Goal: Find specific page/section: Find specific page/section

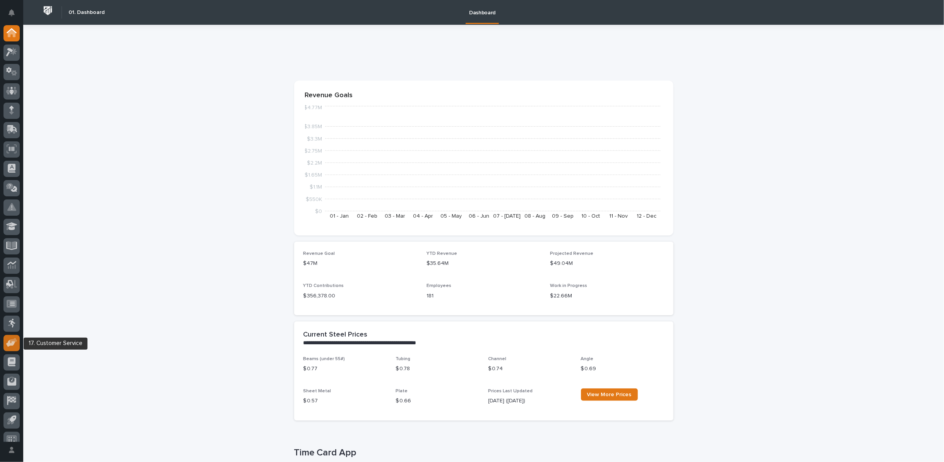
click at [12, 343] on icon at bounding box center [10, 343] width 9 height 7
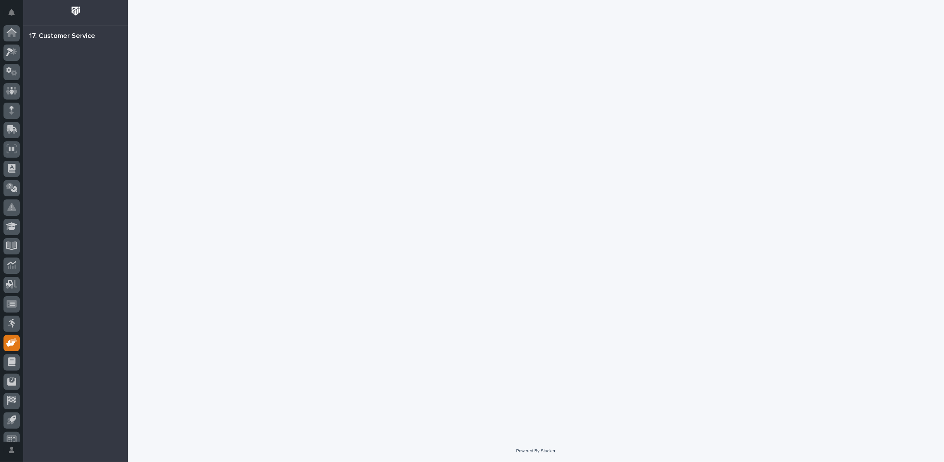
scroll to position [9, 0]
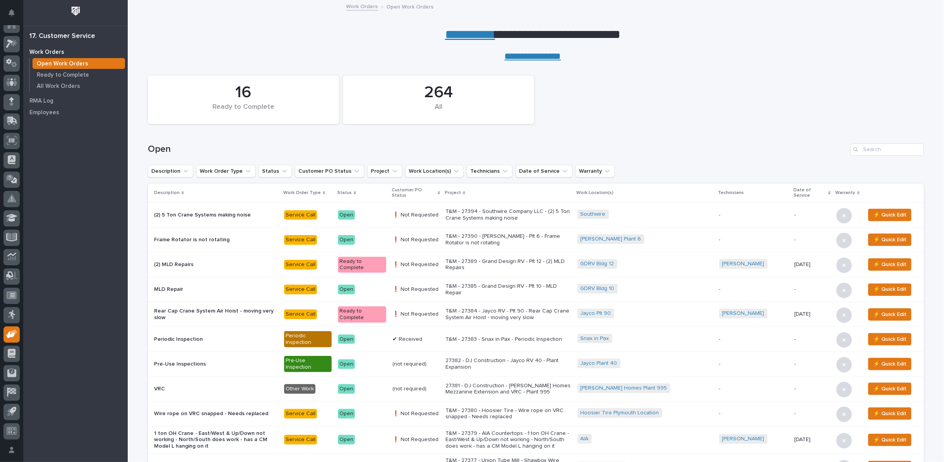
click at [476, 34] on link "**********" at bounding box center [470, 34] width 50 height 12
click at [68, 85] on p "All Work Orders" at bounding box center [58, 86] width 43 height 7
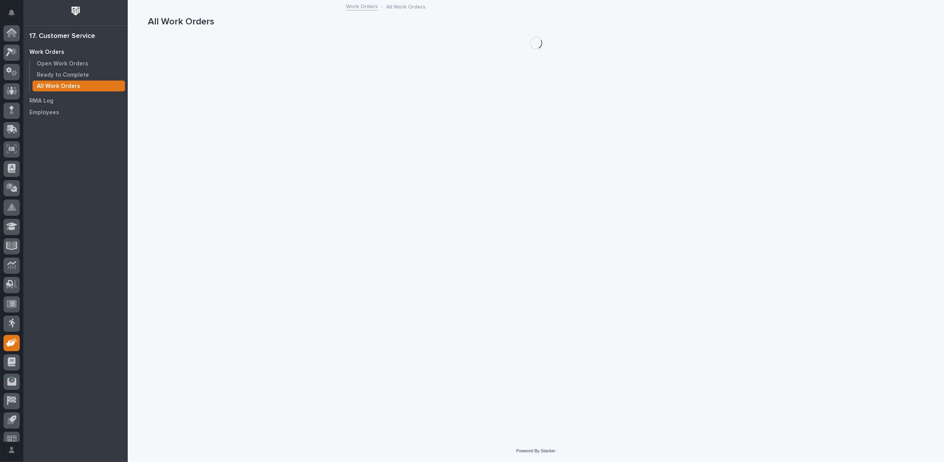
scroll to position [9, 0]
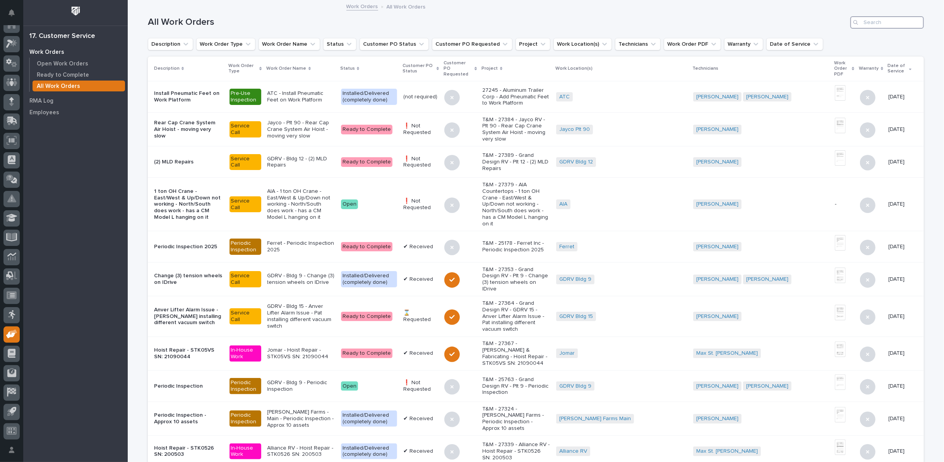
click at [867, 21] on input "Search" at bounding box center [888, 22] width 74 height 12
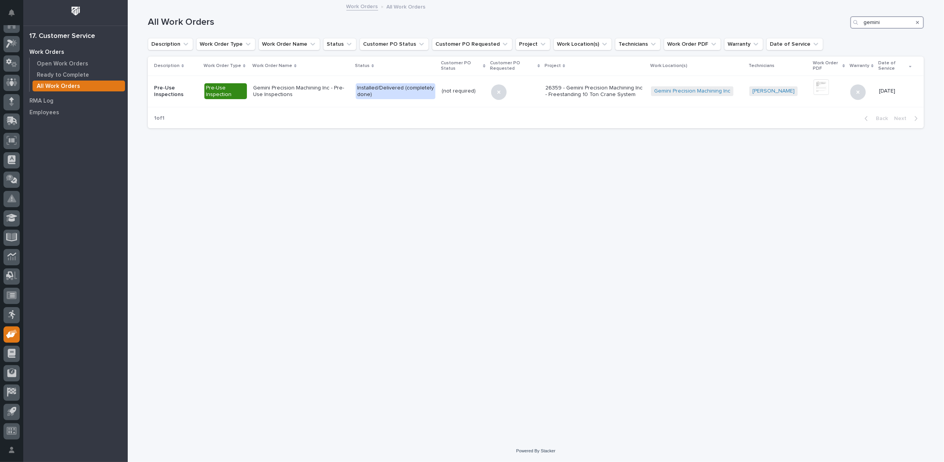
type input "gemini"
drag, startPoint x: 918, startPoint y: 22, endPoint x: 333, endPoint y: 1, distance: 585.8
click at [919, 22] on icon "Search" at bounding box center [917, 22] width 3 height 5
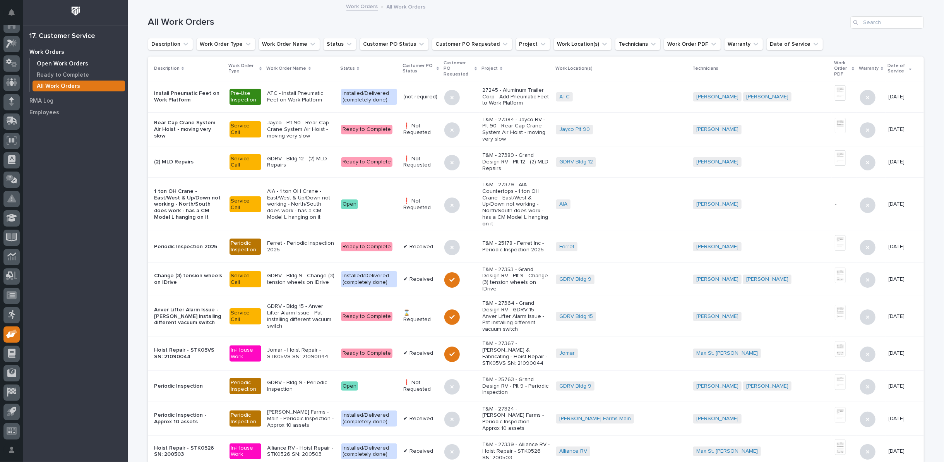
click at [77, 61] on p "Open Work Orders" at bounding box center [62, 63] width 51 height 7
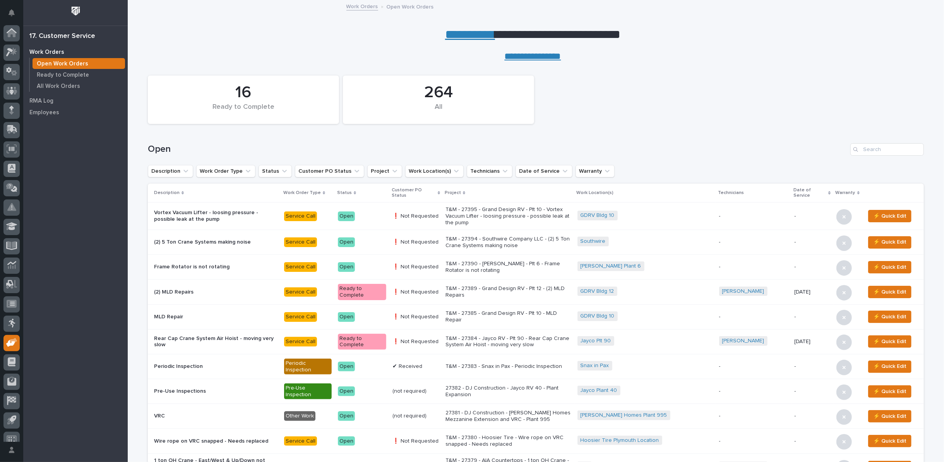
scroll to position [9, 0]
click at [459, 34] on link "**********" at bounding box center [470, 34] width 50 height 12
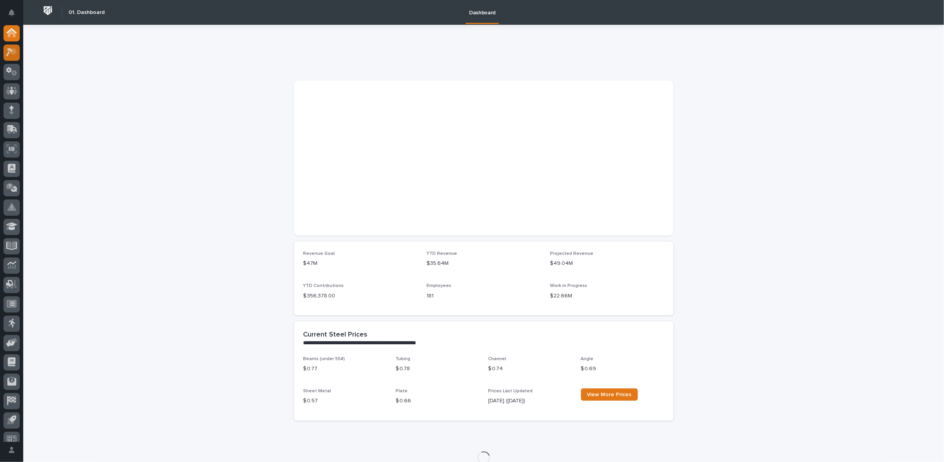
click at [10, 51] on icon at bounding box center [9, 52] width 7 height 9
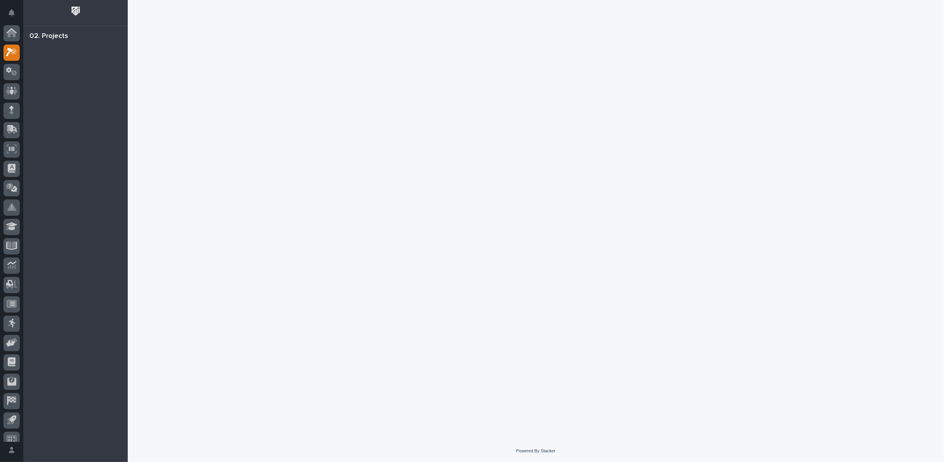
scroll to position [9, 0]
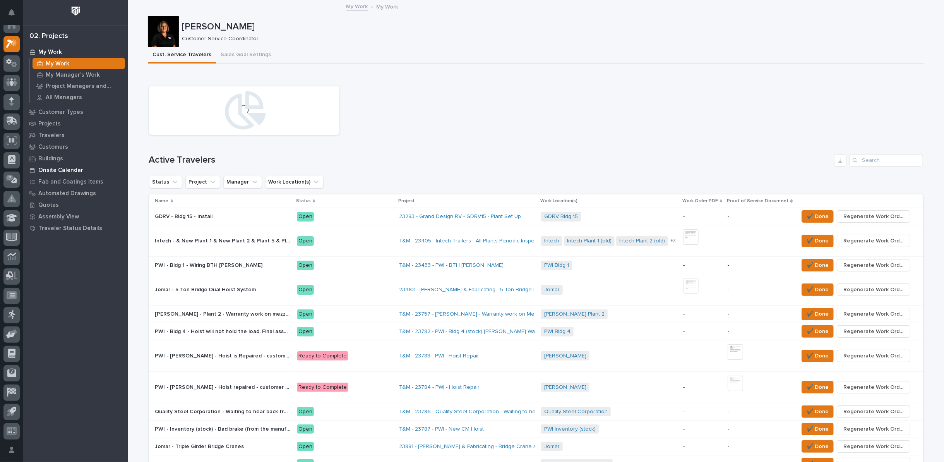
click at [45, 171] on p "Onsite Calendar" at bounding box center [60, 170] width 45 height 7
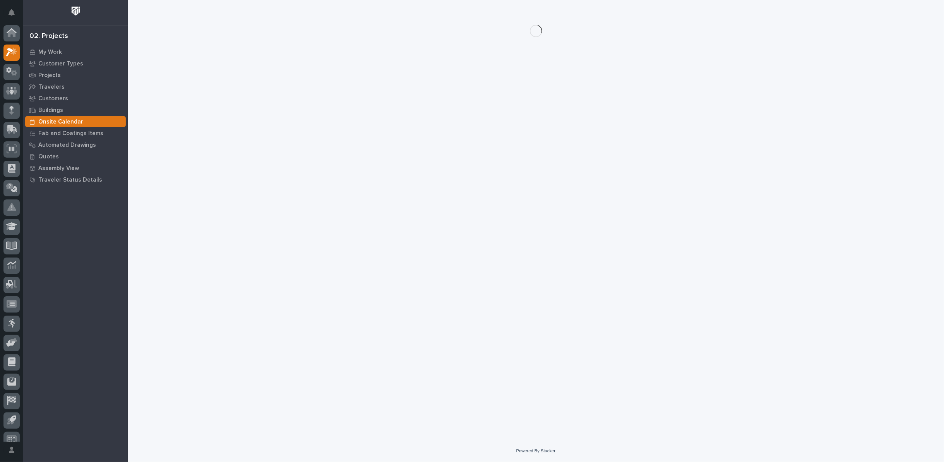
scroll to position [9, 0]
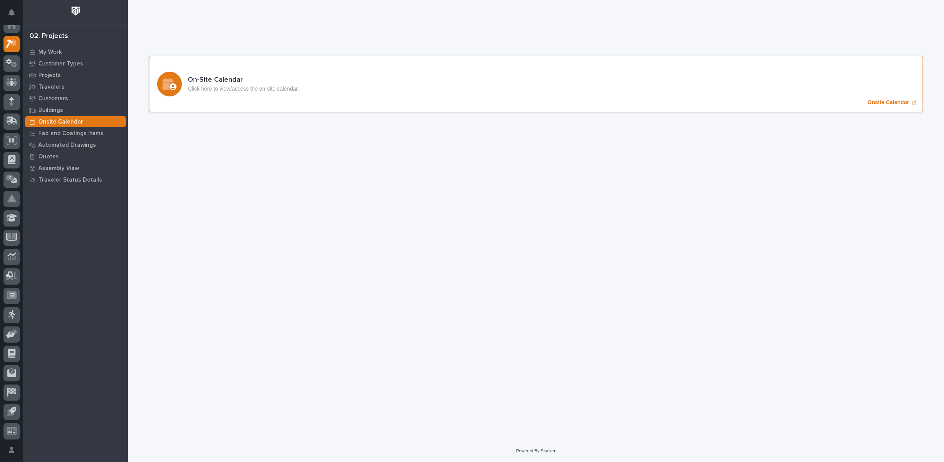
click at [895, 101] on p "Onsite Calendar" at bounding box center [888, 102] width 41 height 7
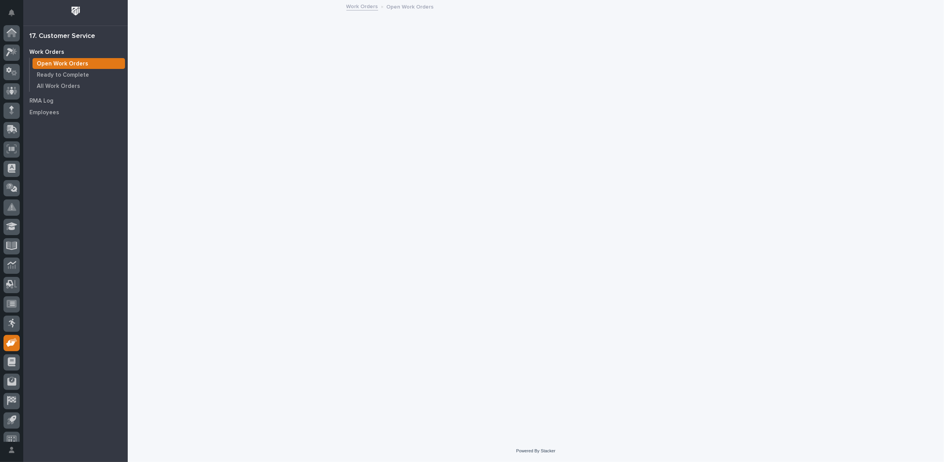
scroll to position [9, 0]
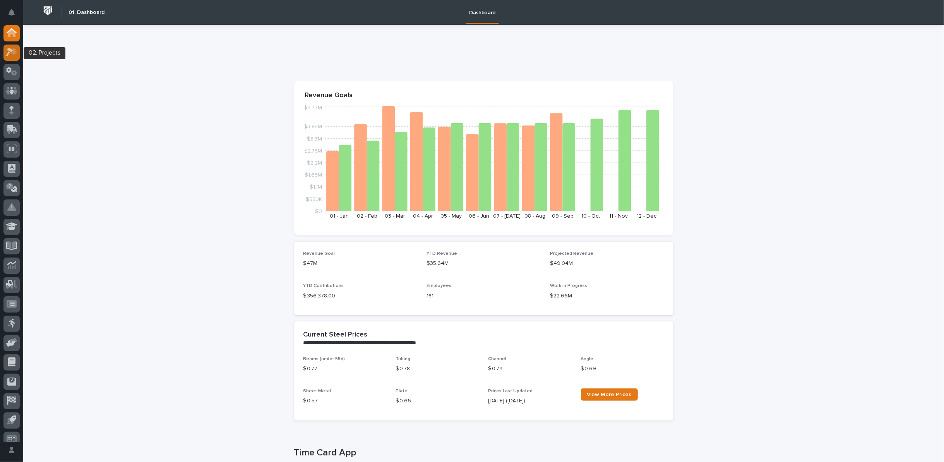
click at [7, 53] on icon at bounding box center [11, 52] width 11 height 9
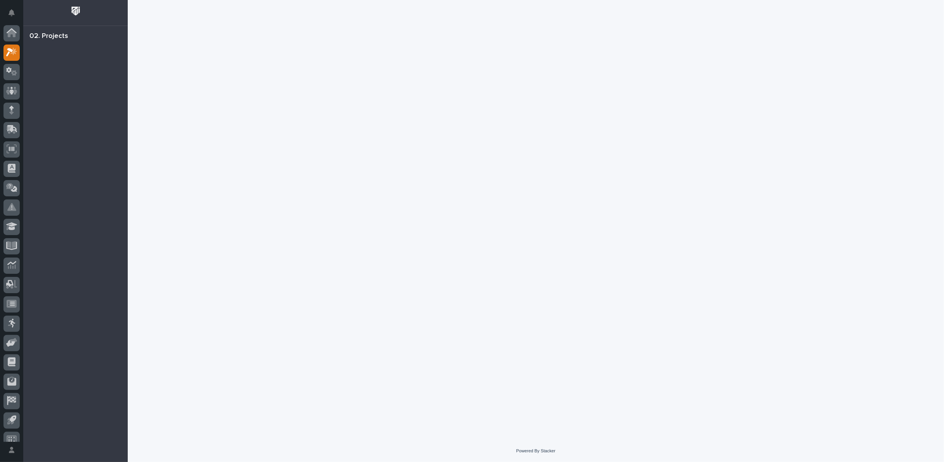
scroll to position [9, 0]
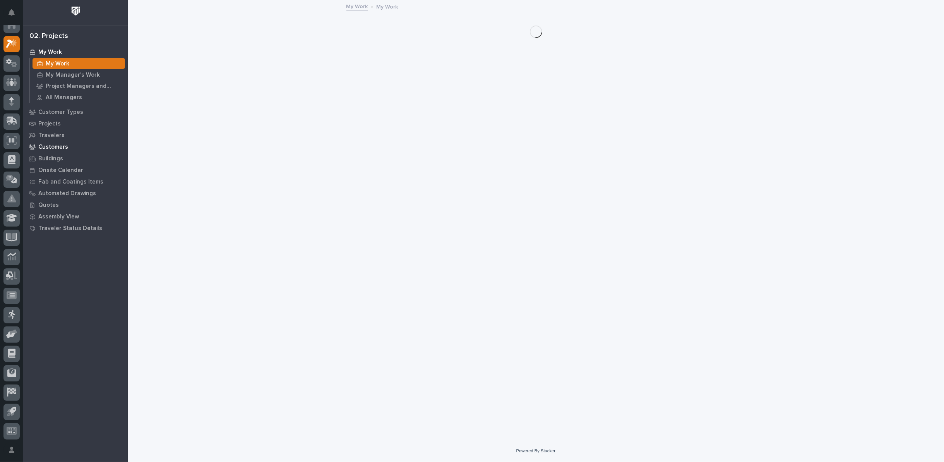
click at [55, 147] on p "Customers" at bounding box center [53, 147] width 30 height 7
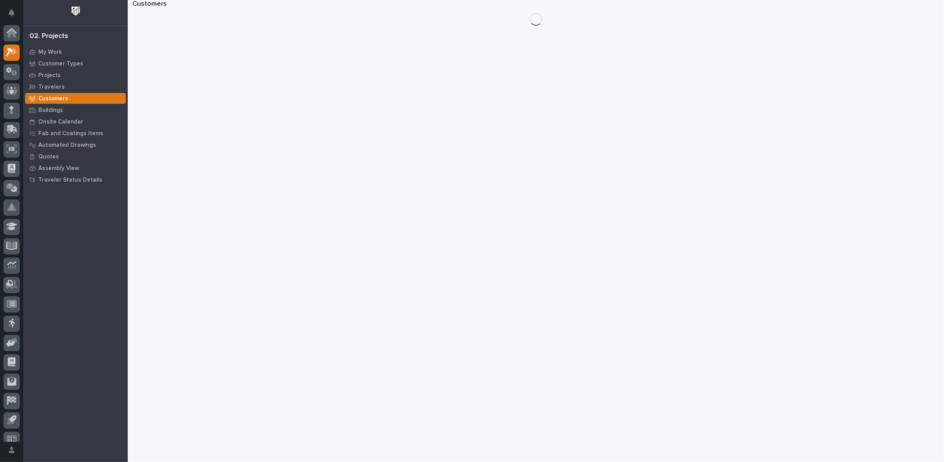
scroll to position [9, 0]
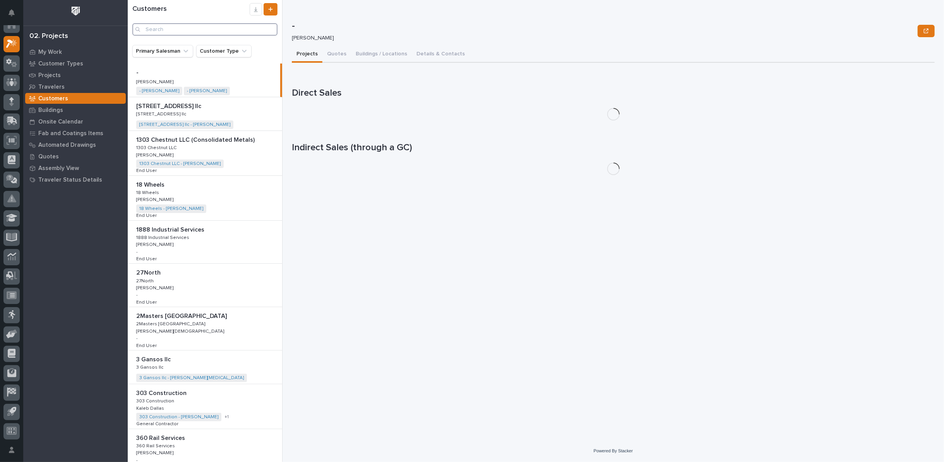
click at [243, 28] on input "Search" at bounding box center [204, 29] width 145 height 12
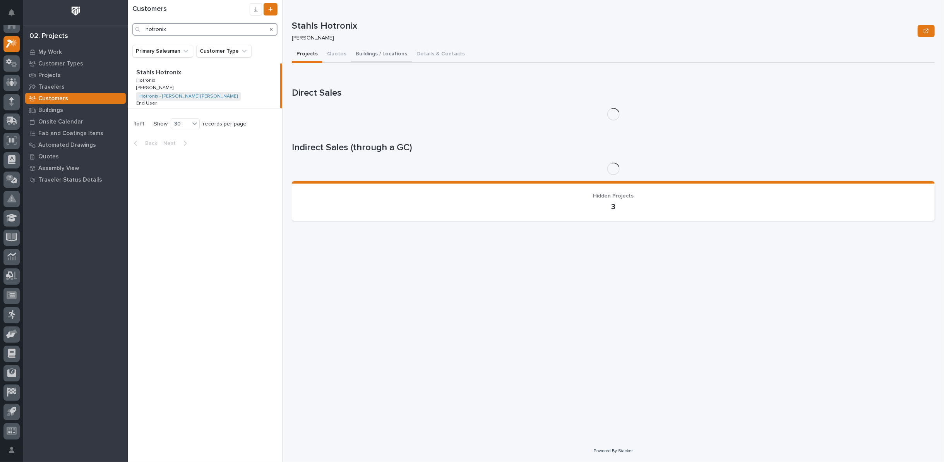
type input "hotronix"
click at [400, 54] on button "Buildings / Locations" at bounding box center [381, 54] width 61 height 16
